Goal: Information Seeking & Learning: Learn about a topic

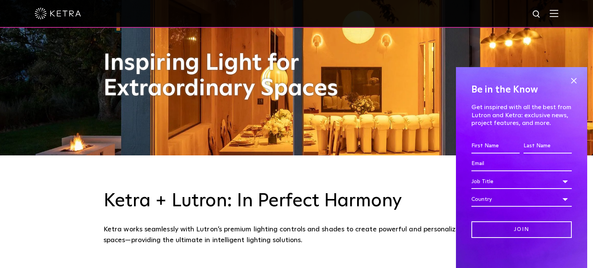
scroll to position [113, 0]
click at [571, 83] on span at bounding box center [574, 81] width 12 height 12
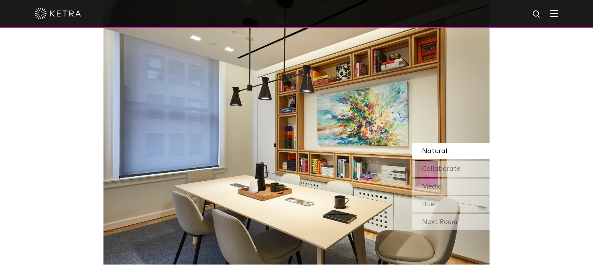
scroll to position [650, 0]
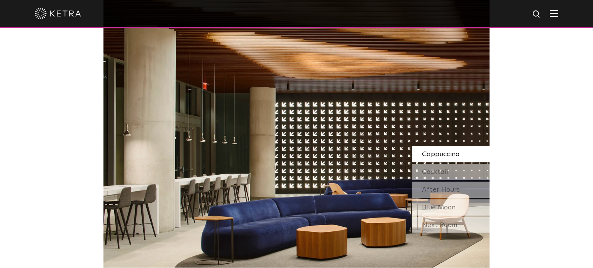
click at [447, 224] on div "Next Room" at bounding box center [450, 225] width 77 height 16
click at [443, 188] on span "After Hours" at bounding box center [441, 189] width 38 height 7
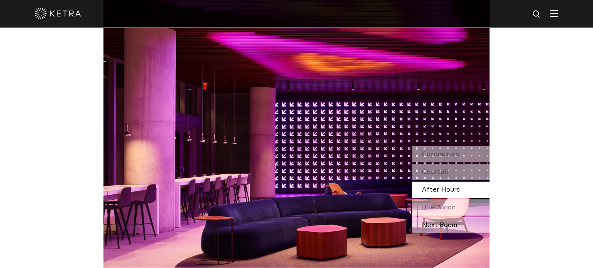
click at [439, 223] on div "Next Room" at bounding box center [450, 225] width 77 height 16
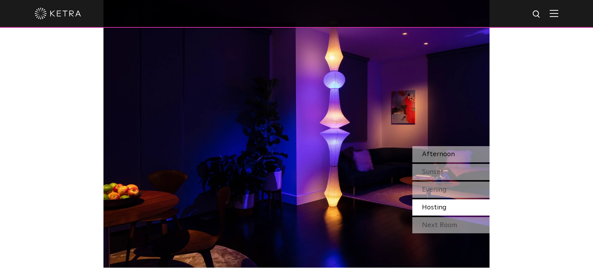
click at [441, 159] on div "Afternoon" at bounding box center [450, 154] width 77 height 16
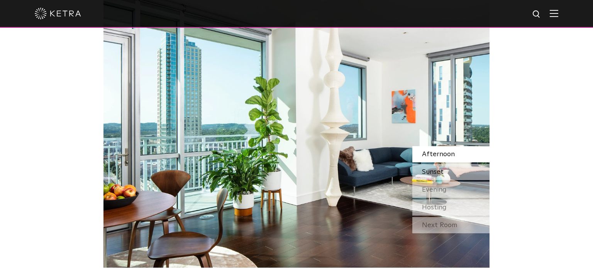
click at [437, 174] on span "Sunset" at bounding box center [433, 172] width 22 height 7
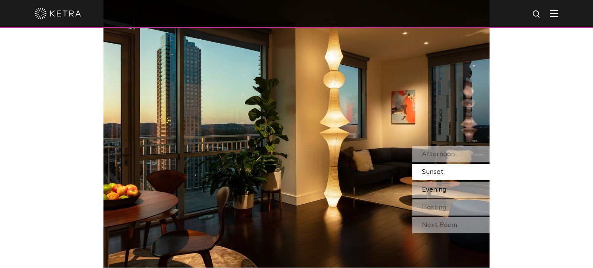
click at [440, 186] on span "Evening" at bounding box center [434, 189] width 25 height 7
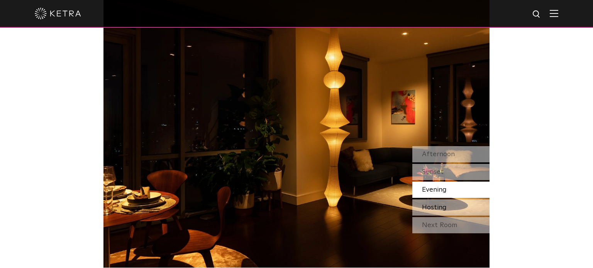
click at [440, 206] on span "Hosting" at bounding box center [434, 207] width 25 height 7
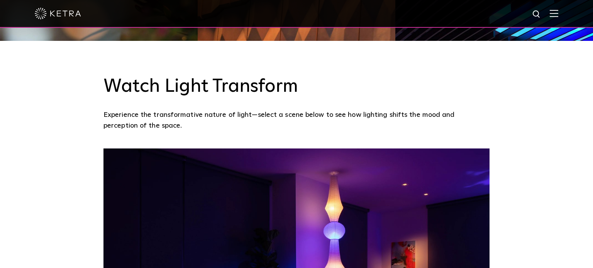
scroll to position [0, 0]
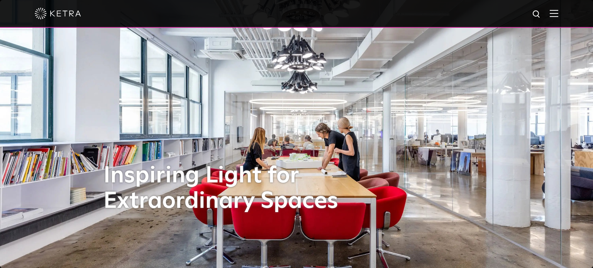
click at [552, 14] on img at bounding box center [554, 13] width 8 height 7
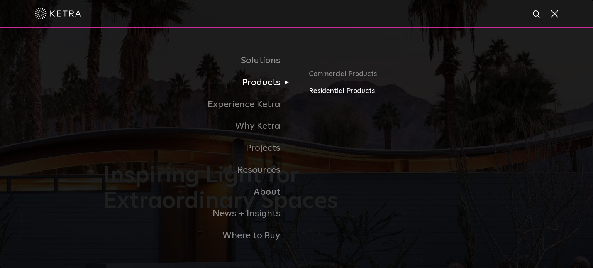
click at [335, 93] on link "Residential Products" at bounding box center [399, 91] width 181 height 11
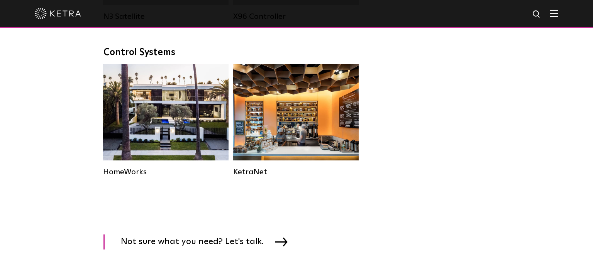
scroll to position [1009, 0]
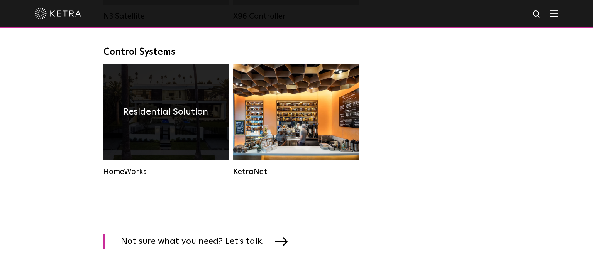
click at [150, 130] on div "Residential Solution" at bounding box center [165, 112] width 125 height 97
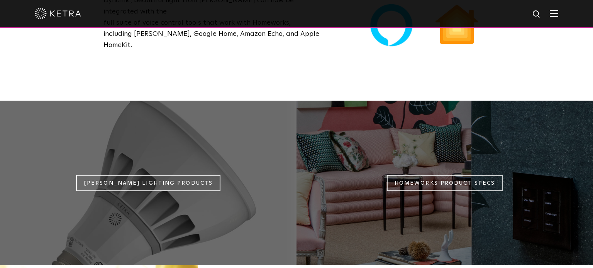
scroll to position [574, 0]
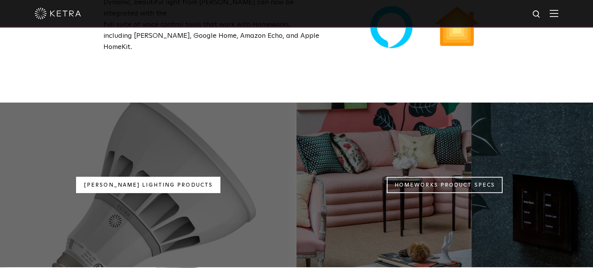
click at [158, 177] on link "Ketra Lighting Products" at bounding box center [148, 185] width 144 height 17
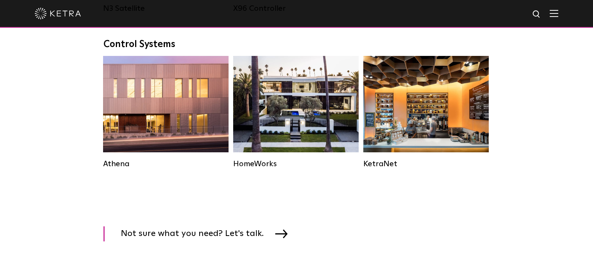
scroll to position [1140, 0]
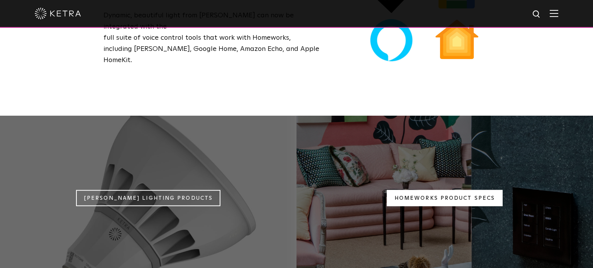
click at [455, 190] on link "Homeworks Product Specs" at bounding box center [445, 198] width 116 height 17
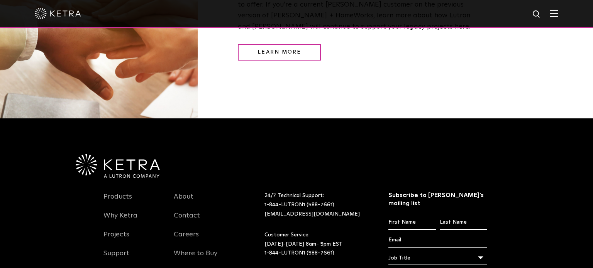
scroll to position [977, 0]
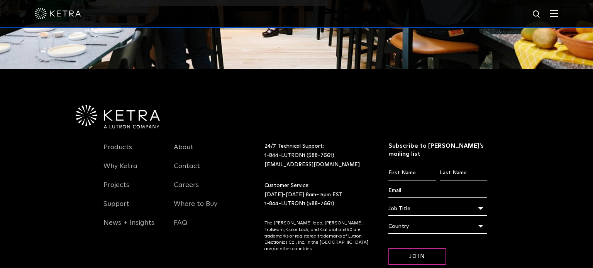
scroll to position [1601, 0]
